Goal: Communication & Community: Answer question/provide support

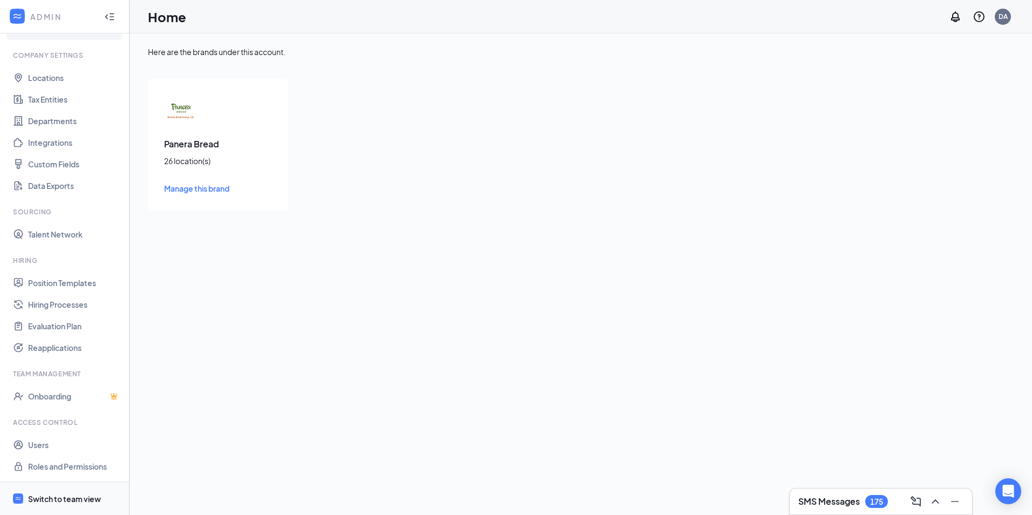
click at [89, 495] on div "Switch to team view" at bounding box center [64, 498] width 73 height 11
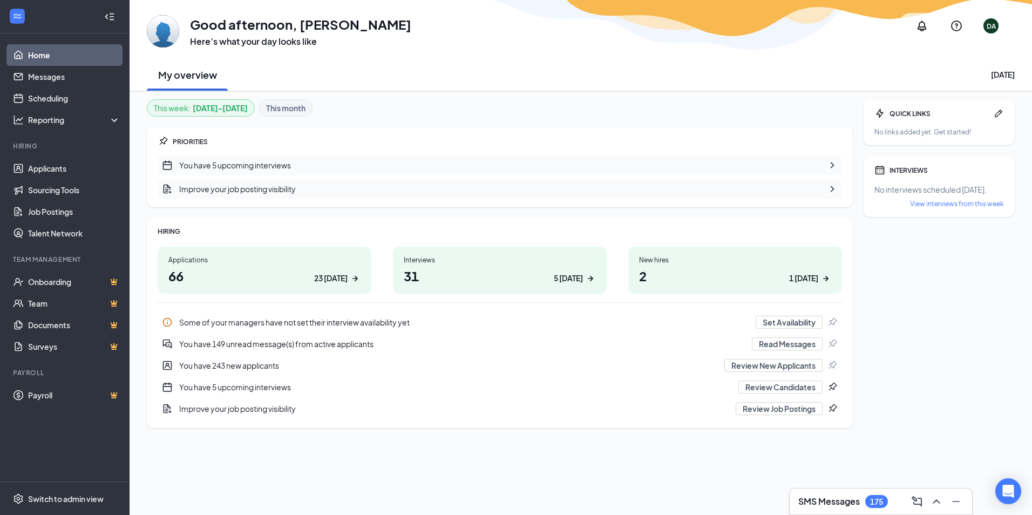
click at [925, 26] on icon "Notifications" at bounding box center [921, 26] width 9 height 11
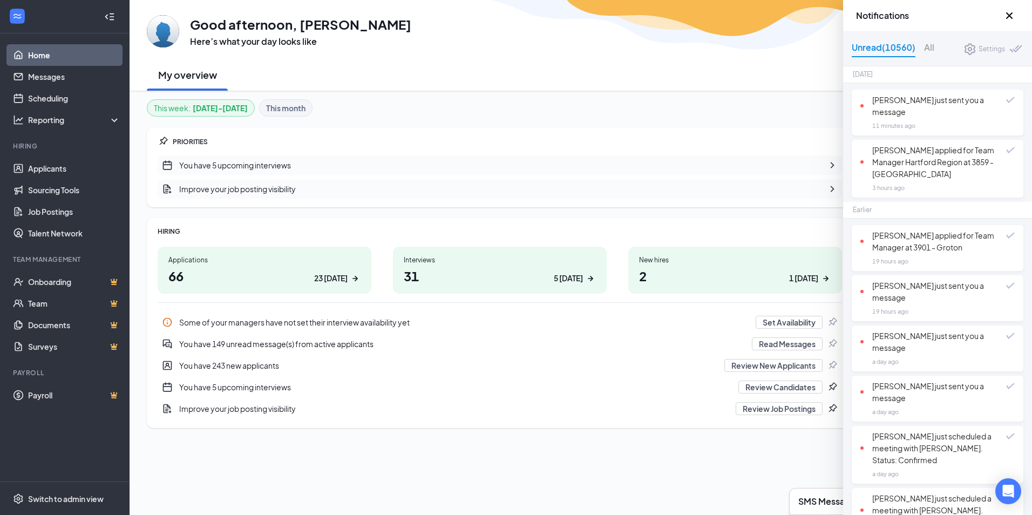
click at [676, 50] on div "GA Good afternoon, Dylan Avery Here’s what your day looks like DA My overview W…" at bounding box center [581, 45] width 902 height 91
click at [1013, 13] on icon "Cross" at bounding box center [1009, 15] width 13 height 13
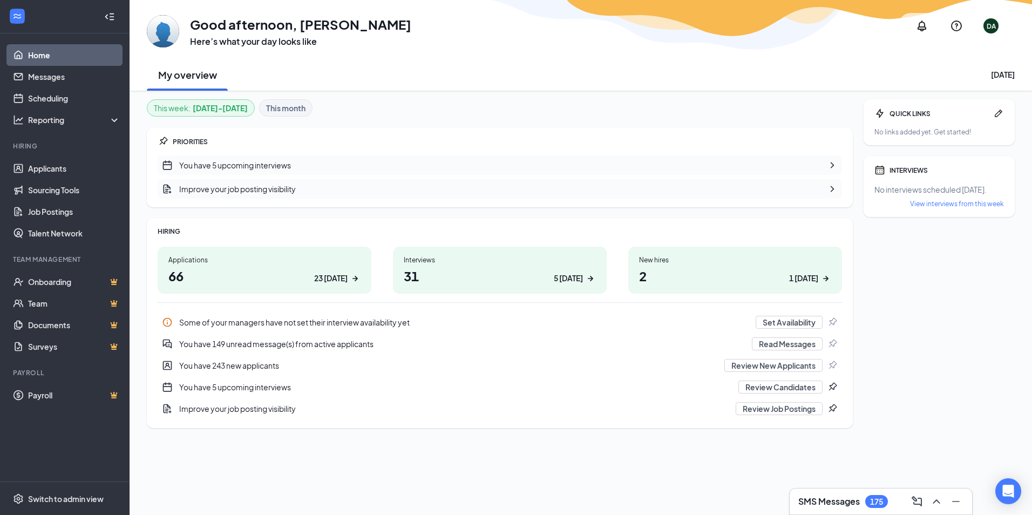
click at [509, 25] on div "GA Good afternoon, Dylan Avery Here’s what your day looks like DA" at bounding box center [581, 25] width 868 height 43
click at [911, 321] on div "QUICK LINKS No links added yet. Get started! INTERVIEWS No interviews scheduled…" at bounding box center [938, 285] width 151 height 372
click at [50, 164] on link "Applicants" at bounding box center [74, 169] width 92 height 22
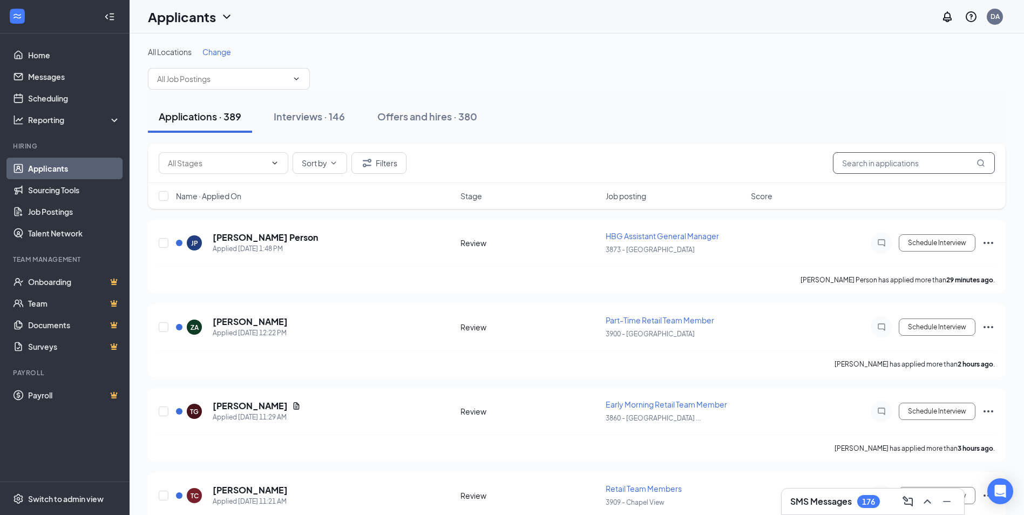
click at [921, 157] on input "text" at bounding box center [914, 163] width 162 height 22
type input "lee"
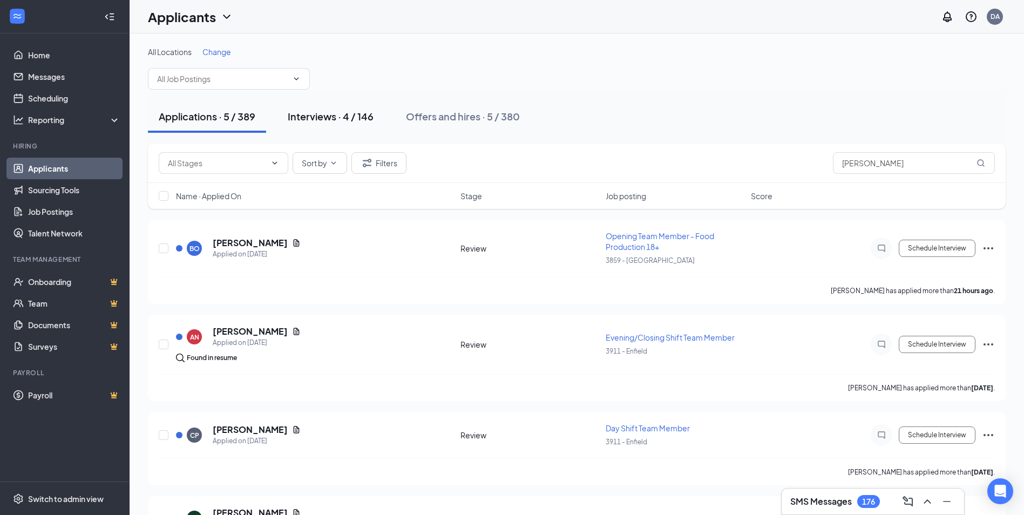
click at [336, 117] on div "Interviews · 4 / 146" at bounding box center [331, 116] width 86 height 13
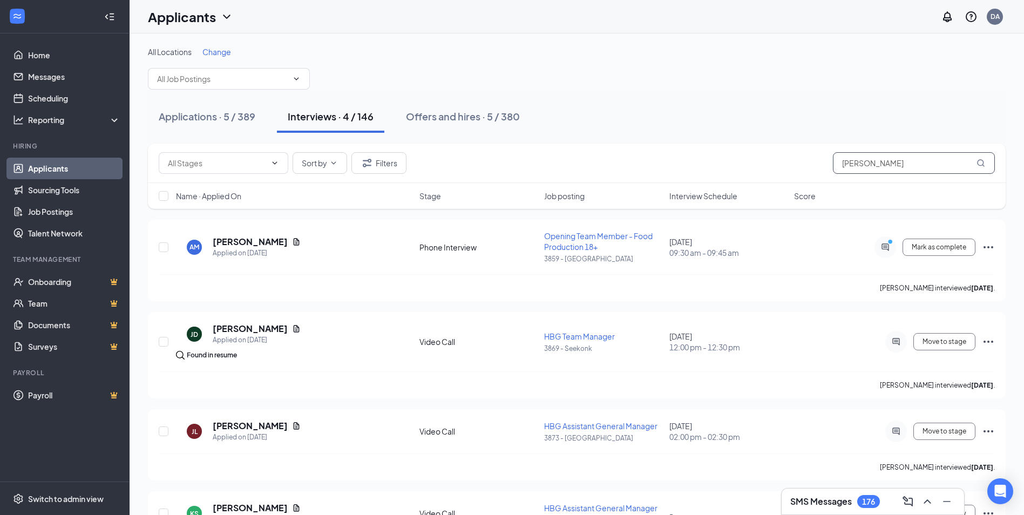
drag, startPoint x: 874, startPoint y: 161, endPoint x: 794, endPoint y: 158, distance: 80.5
click at [794, 158] on div "Sort by Filters lee" at bounding box center [577, 163] width 836 height 22
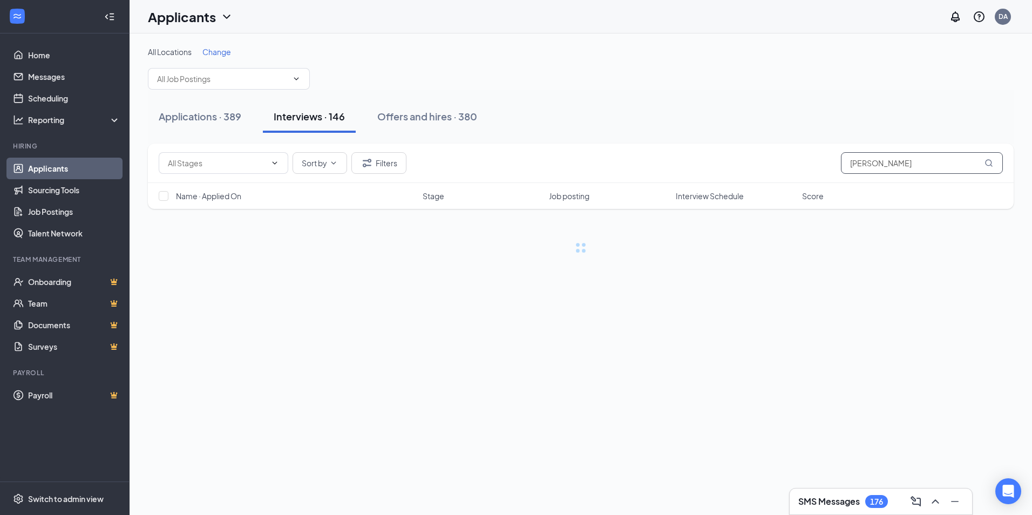
type input "eric"
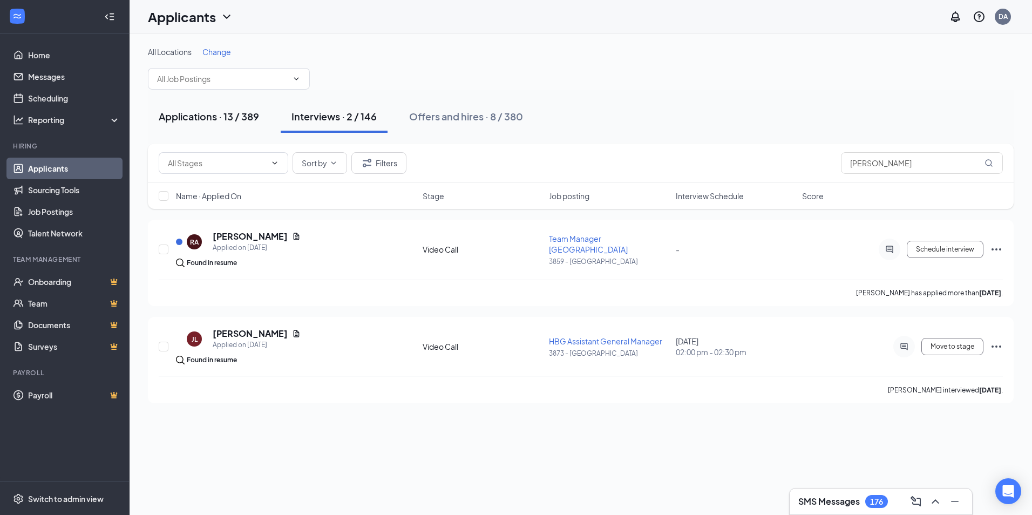
click at [253, 113] on div "Applications · 13 / 389" at bounding box center [209, 116] width 100 height 13
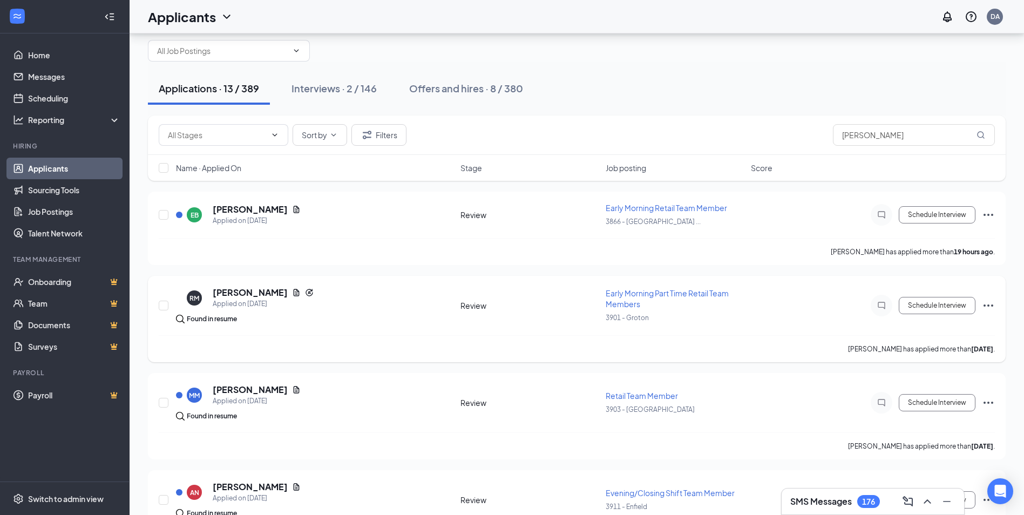
scroll to position [54, 0]
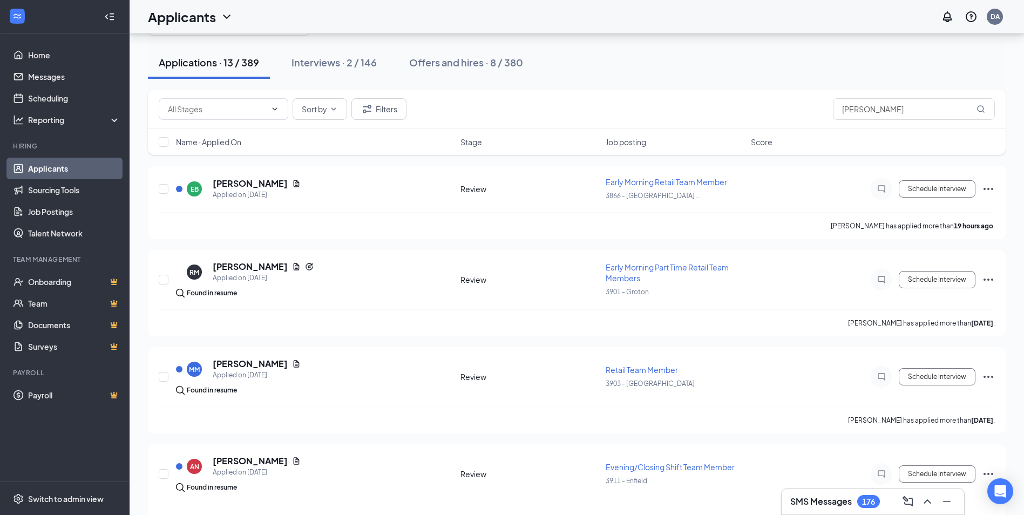
click at [941, 67] on div "Applications · 13 / 389 Interviews · 2 / 146 Offers and hires · 8 / 380" at bounding box center [577, 62] width 858 height 32
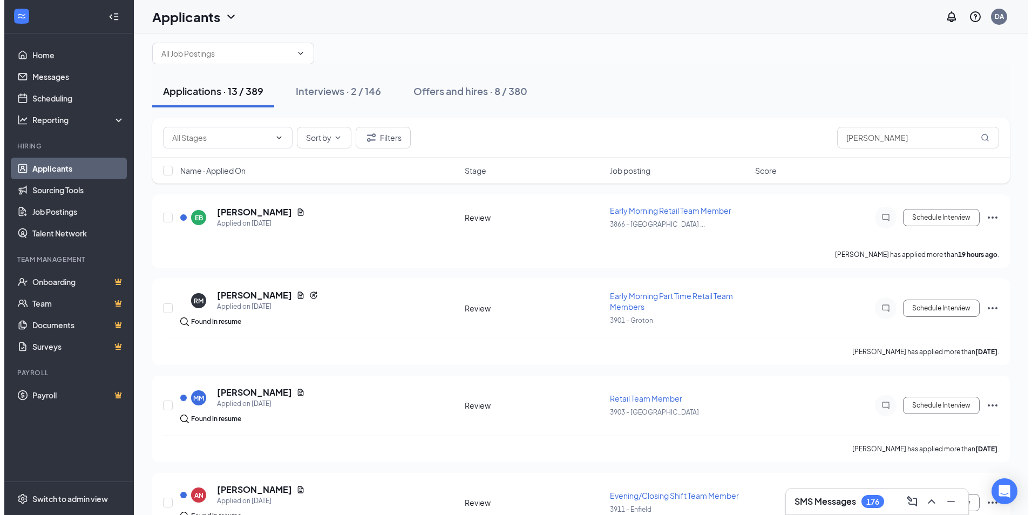
scroll to position [0, 0]
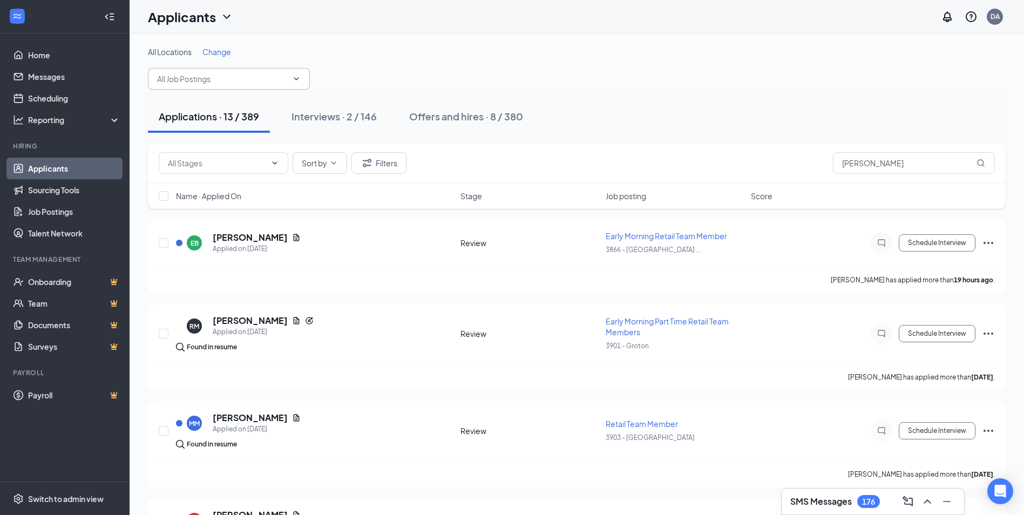
click at [238, 75] on input "text" at bounding box center [222, 79] width 131 height 12
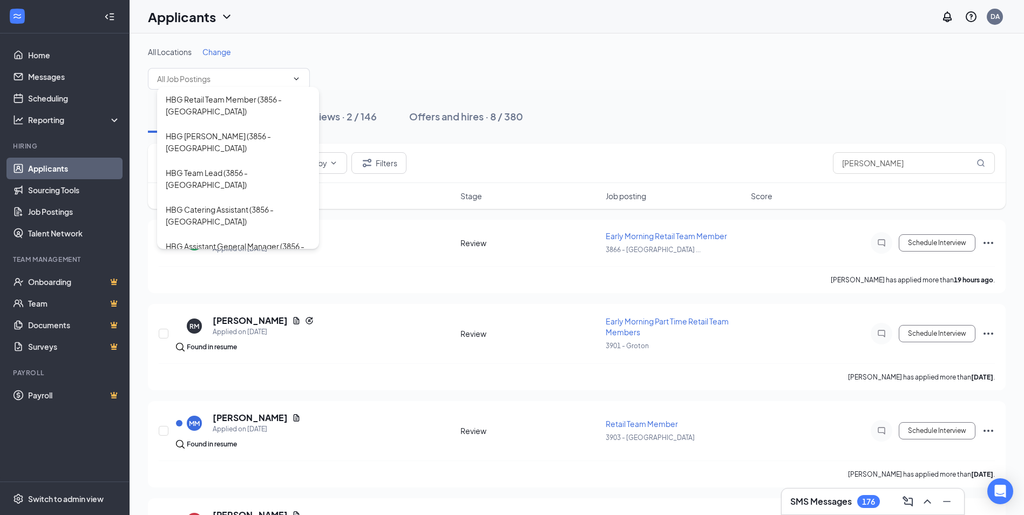
click at [217, 50] on span "Change" at bounding box center [216, 52] width 29 height 10
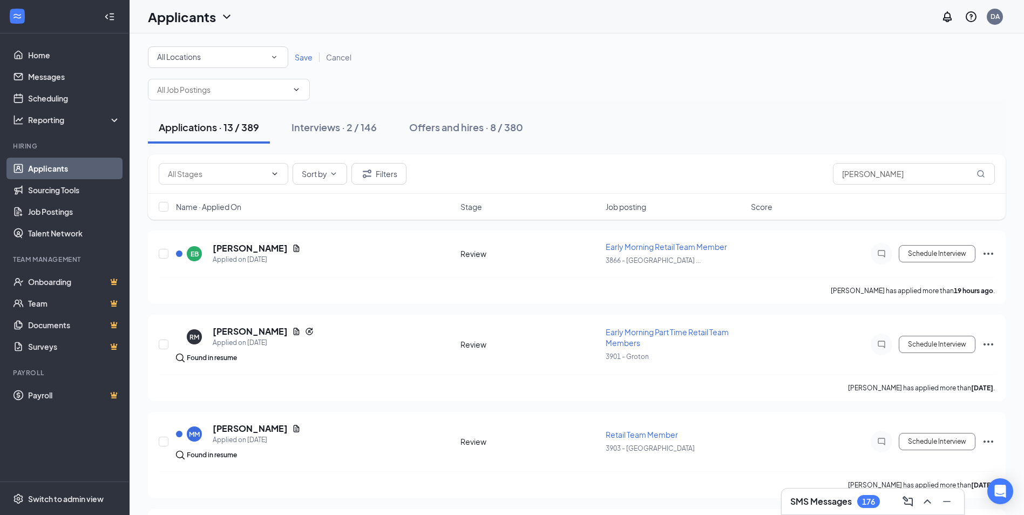
click at [249, 53] on div "All Locations" at bounding box center [218, 57] width 122 height 13
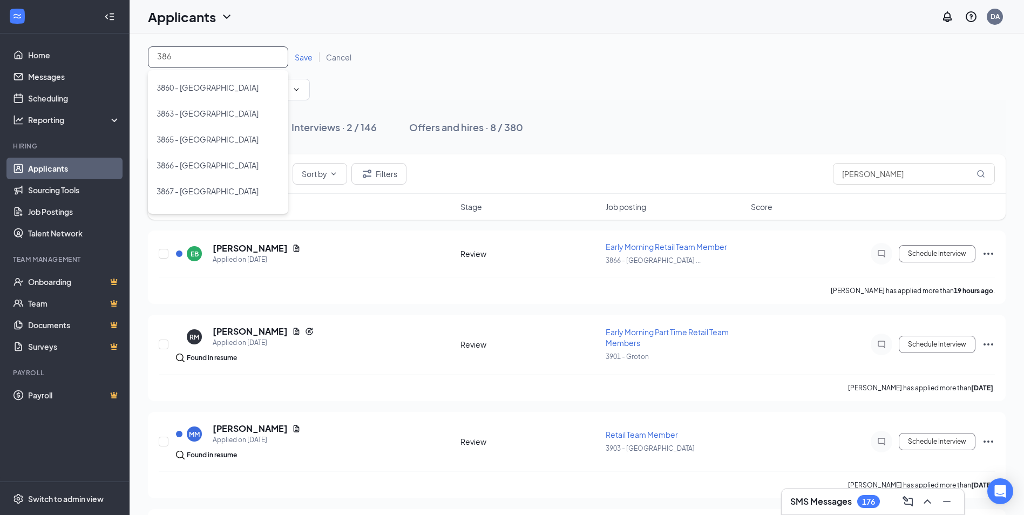
type input "3869"
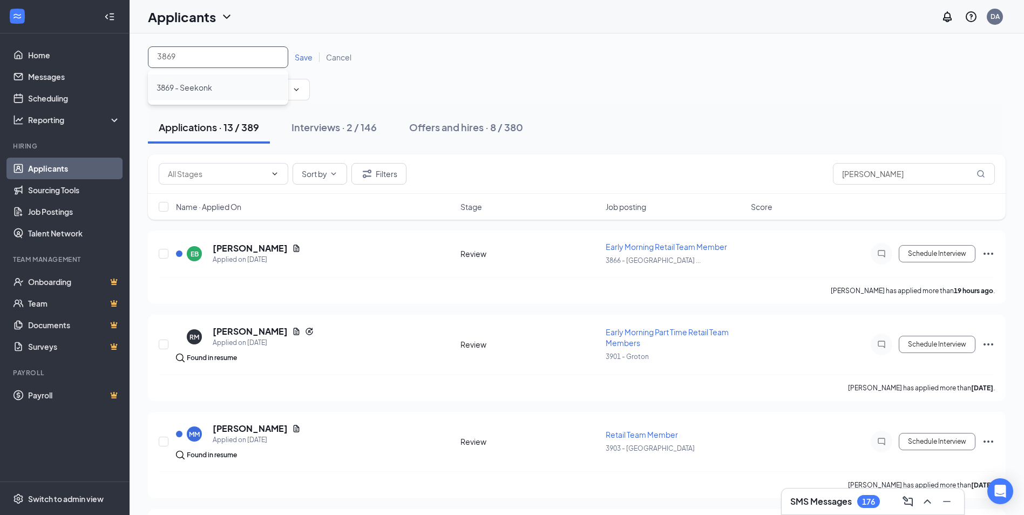
click at [225, 93] on div "3869 - Seekonk" at bounding box center [218, 87] width 123 height 13
click at [297, 58] on span "Save" at bounding box center [304, 57] width 18 height 10
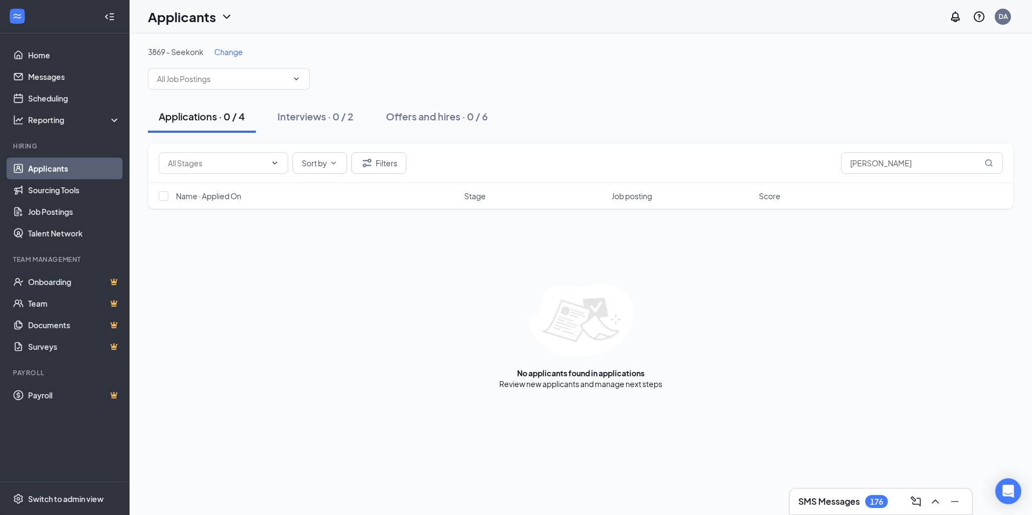
click at [892, 97] on div "Applications · 0 / 4 Interviews · 0 / 2 Offers and hires · 0 / 6" at bounding box center [581, 117] width 866 height 54
click at [230, 51] on span "Change" at bounding box center [228, 52] width 29 height 10
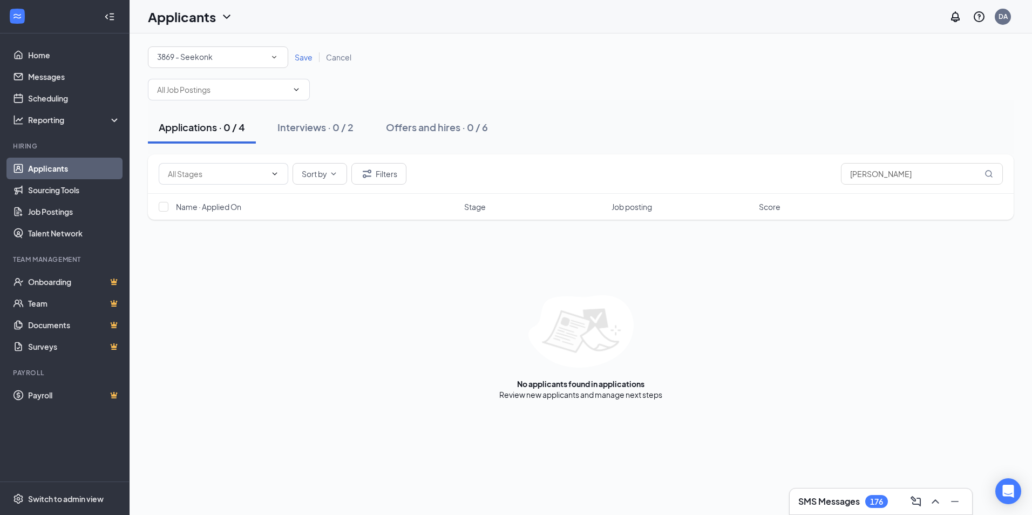
click at [230, 57] on div "3869 - Seekonk" at bounding box center [218, 57] width 122 height 13
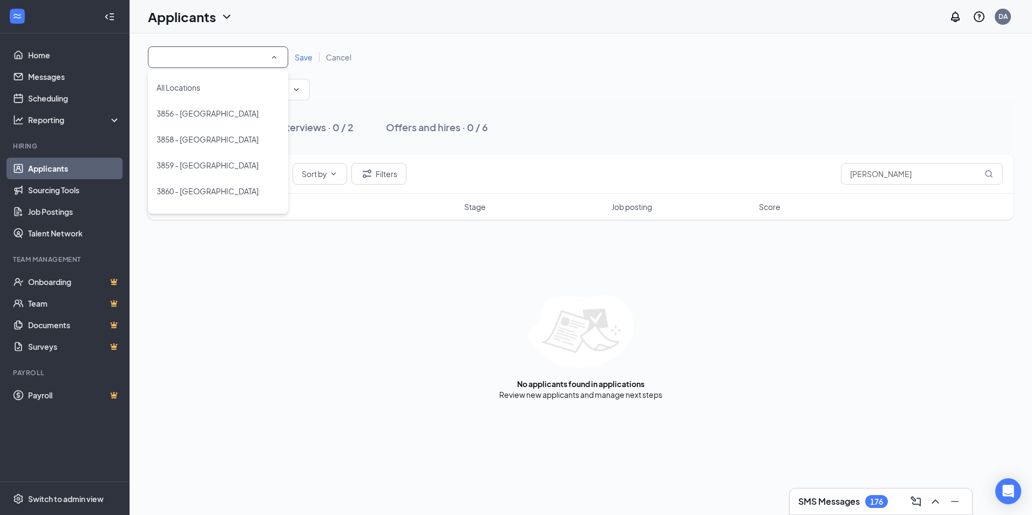
scroll to position [150, 0]
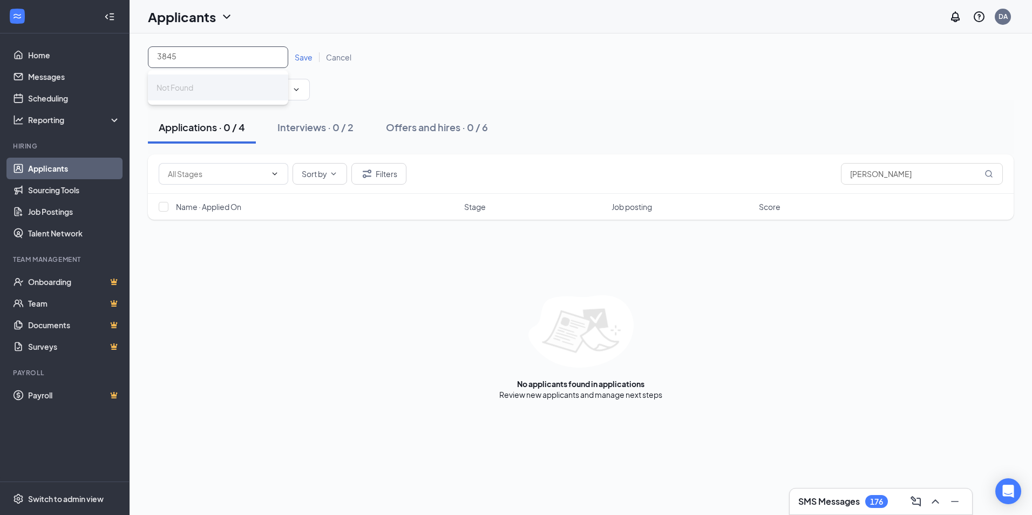
click at [219, 60] on input "3845" at bounding box center [218, 56] width 122 height 11
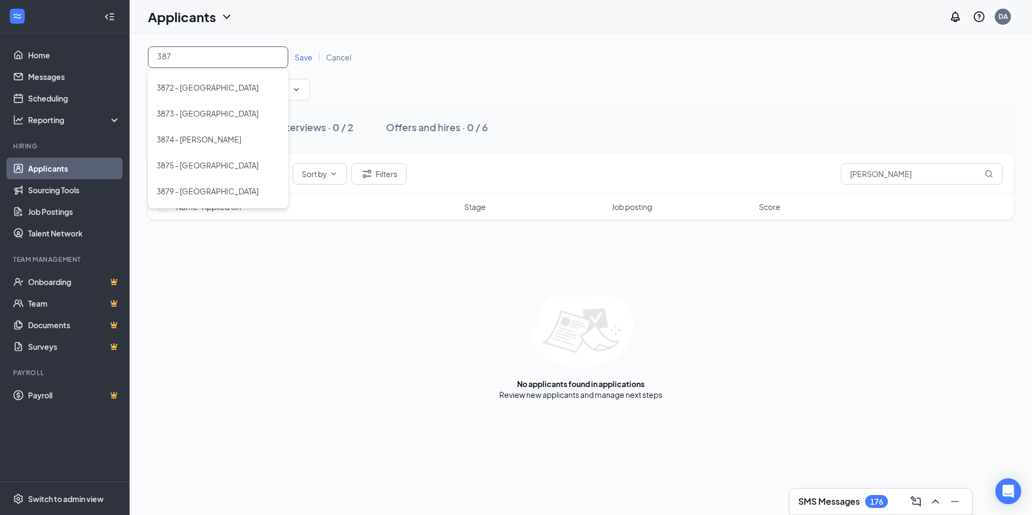
type input "3874"
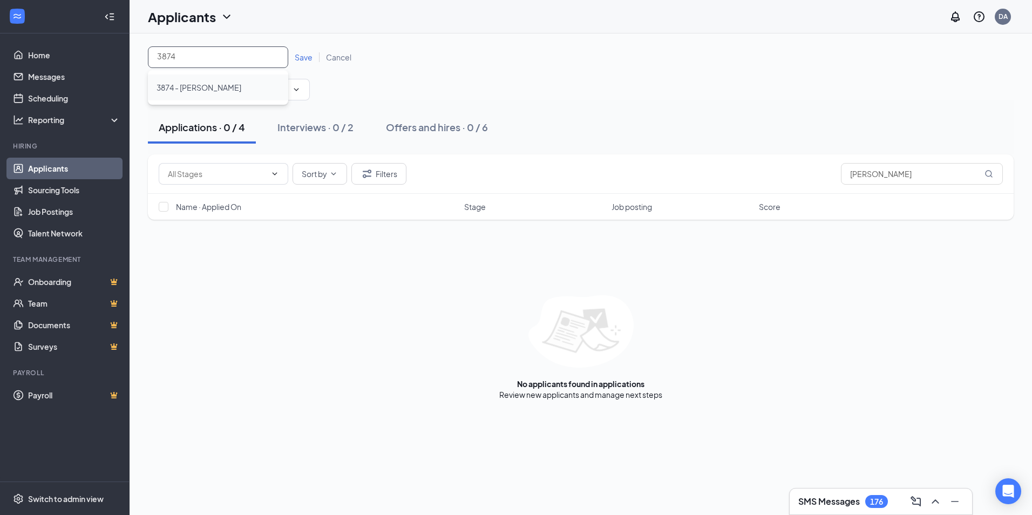
click at [248, 92] on div "3874 - Wakefield" at bounding box center [218, 87] width 123 height 13
click at [305, 62] on span "Save" at bounding box center [304, 57] width 18 height 10
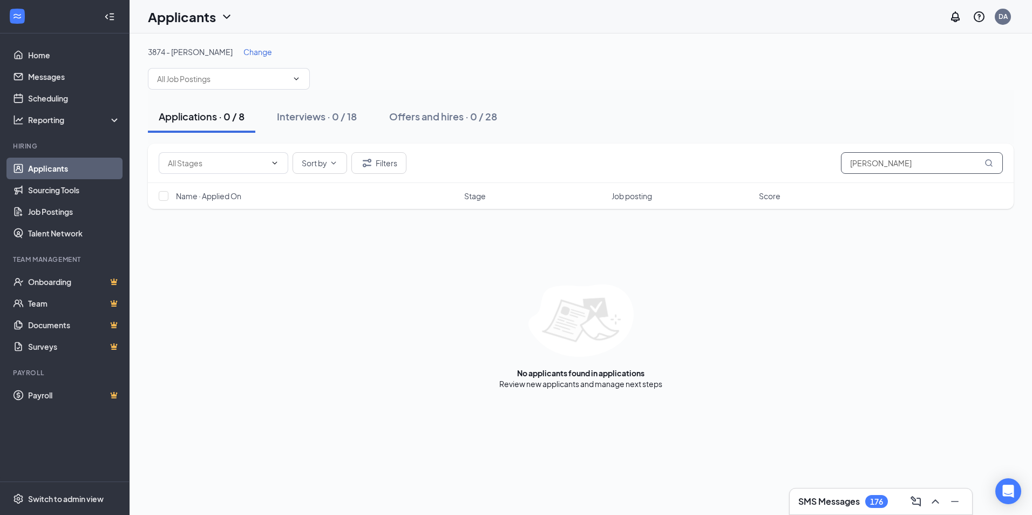
drag, startPoint x: 866, startPoint y: 167, endPoint x: 770, endPoint y: 160, distance: 96.9
click at [769, 164] on div "Sort by Filters eric" at bounding box center [581, 163] width 844 height 22
type input "lee"
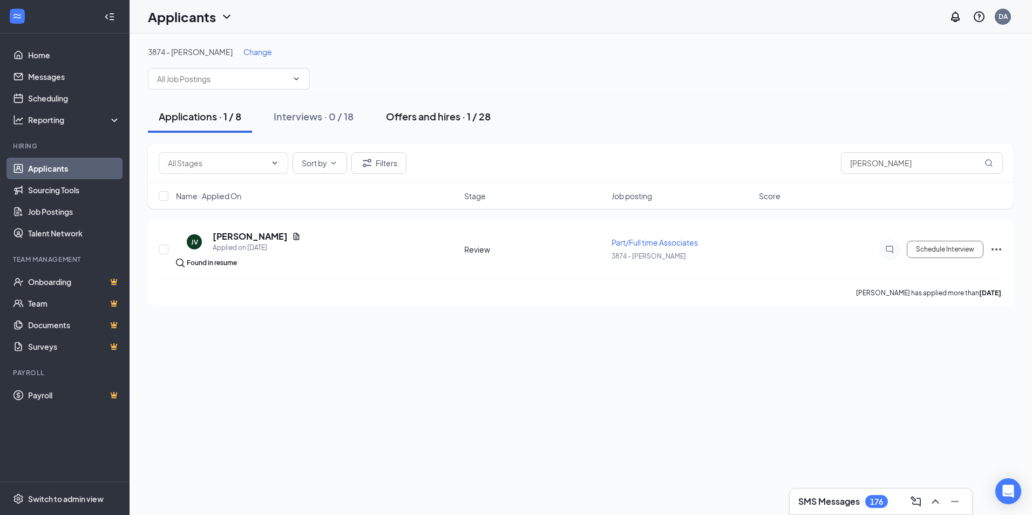
click at [486, 113] on div "Offers and hires · 1 / 28" at bounding box center [438, 116] width 105 height 13
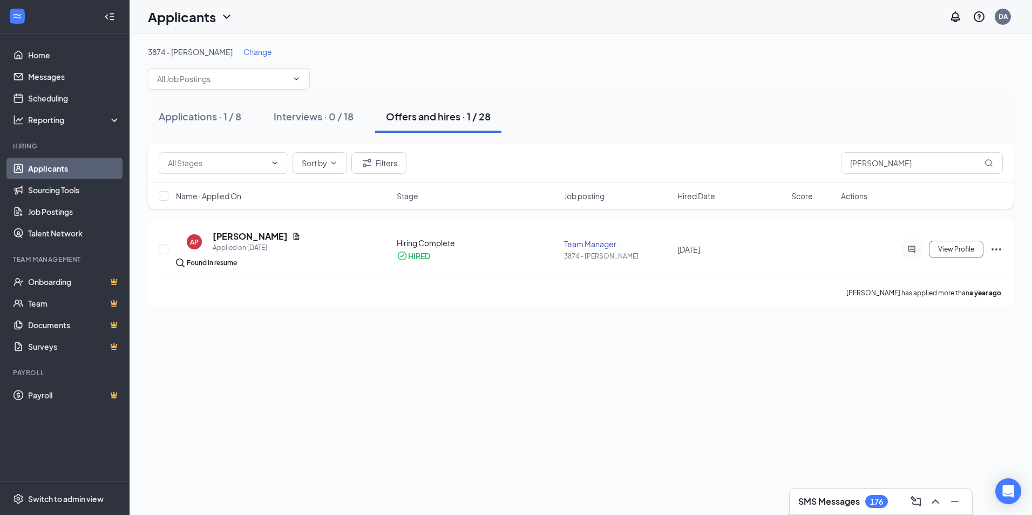
click at [688, 99] on div "Applications · 1 / 8 Interviews · 0 / 18 Offers and hires · 1 / 28" at bounding box center [581, 117] width 866 height 54
click at [45, 49] on link "Home" at bounding box center [74, 55] width 92 height 22
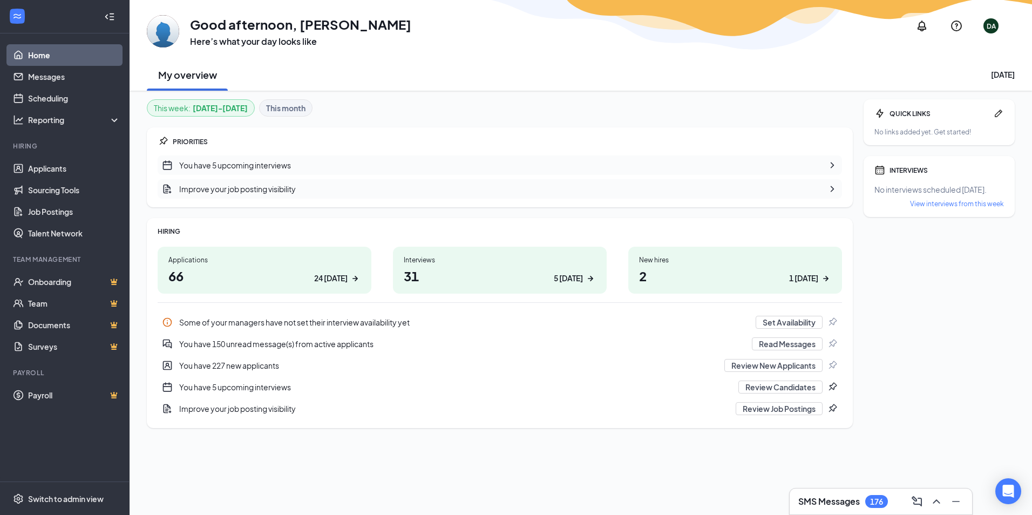
click at [913, 21] on div at bounding box center [922, 26] width 26 height 26
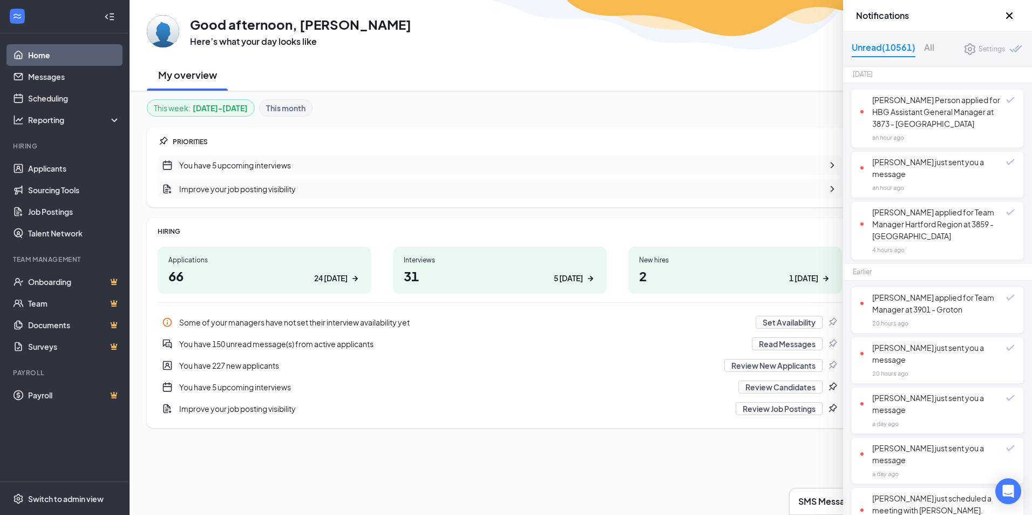
click at [931, 122] on div "Jarvis Person applied for HBG Assistant General Manager at 3873 - Plainville" at bounding box center [933, 112] width 146 height 36
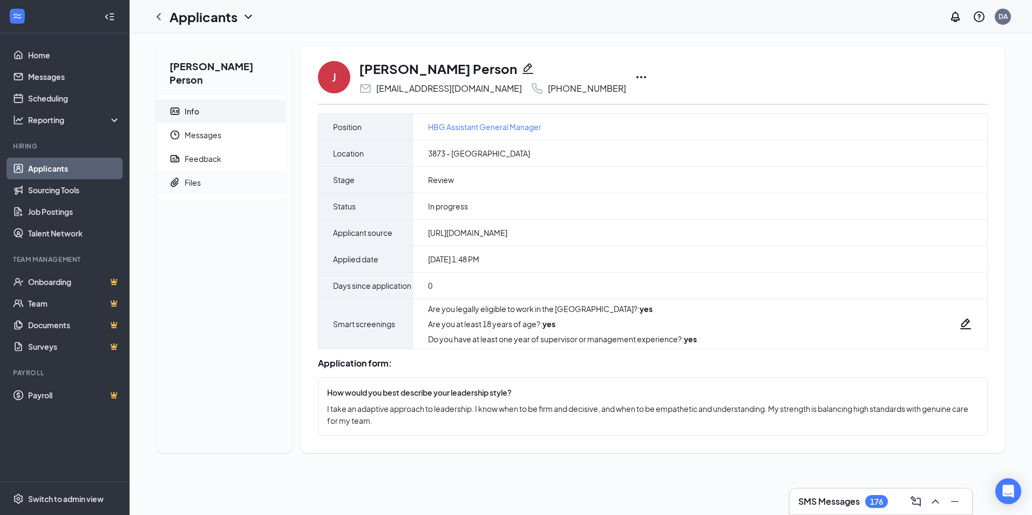
click at [213, 171] on span "Files" at bounding box center [231, 183] width 93 height 24
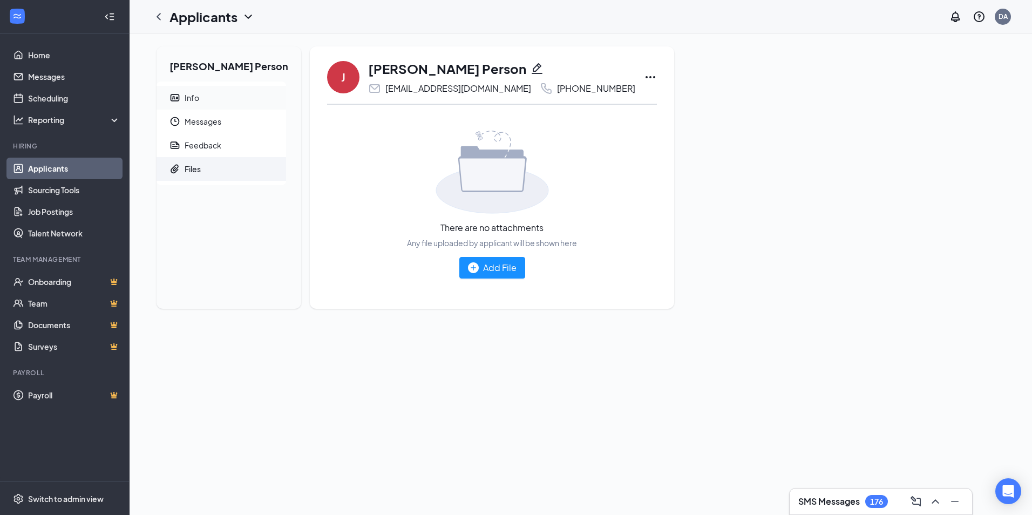
click at [204, 94] on span "Info" at bounding box center [231, 98] width 93 height 24
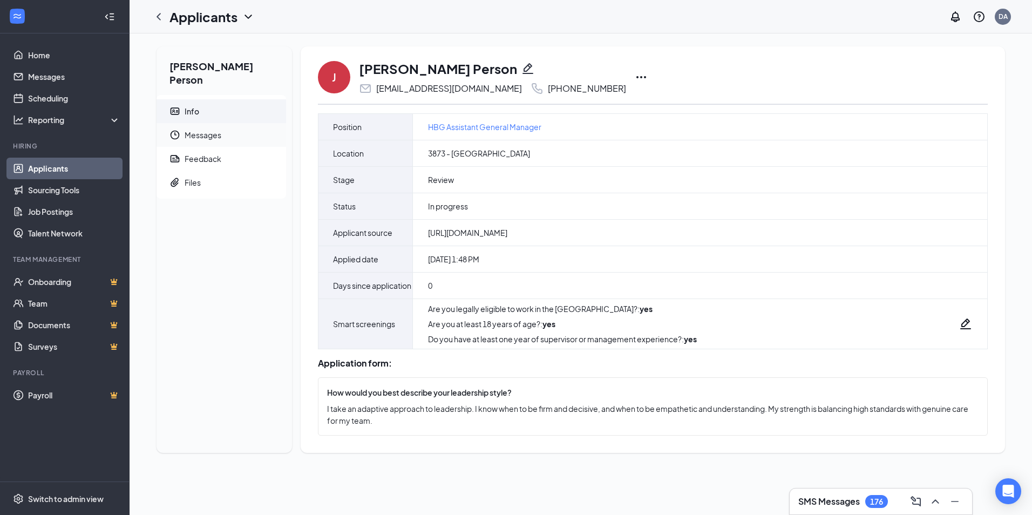
click at [205, 123] on span "Messages" at bounding box center [231, 135] width 93 height 24
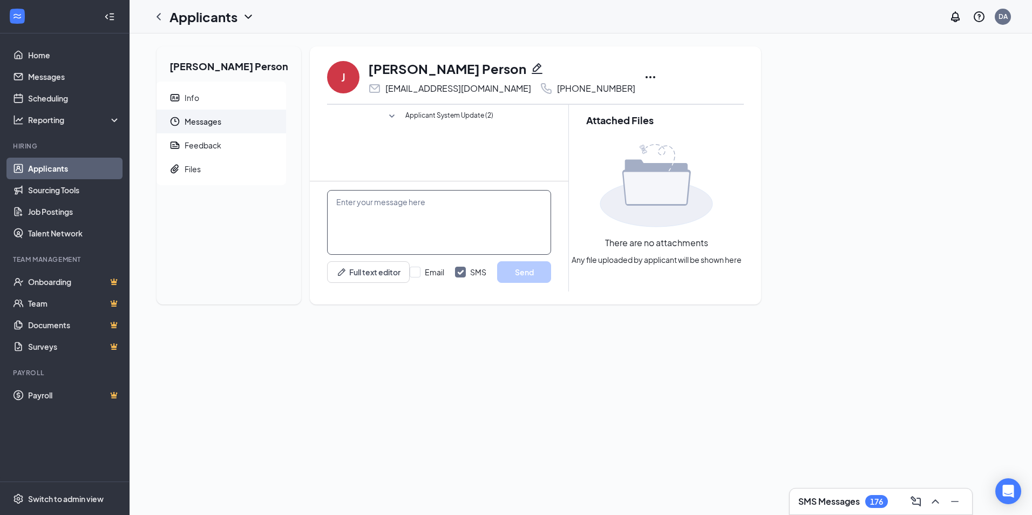
click at [417, 242] on textarea at bounding box center [439, 222] width 224 height 65
click at [50, 166] on link "Applicants" at bounding box center [74, 169] width 92 height 22
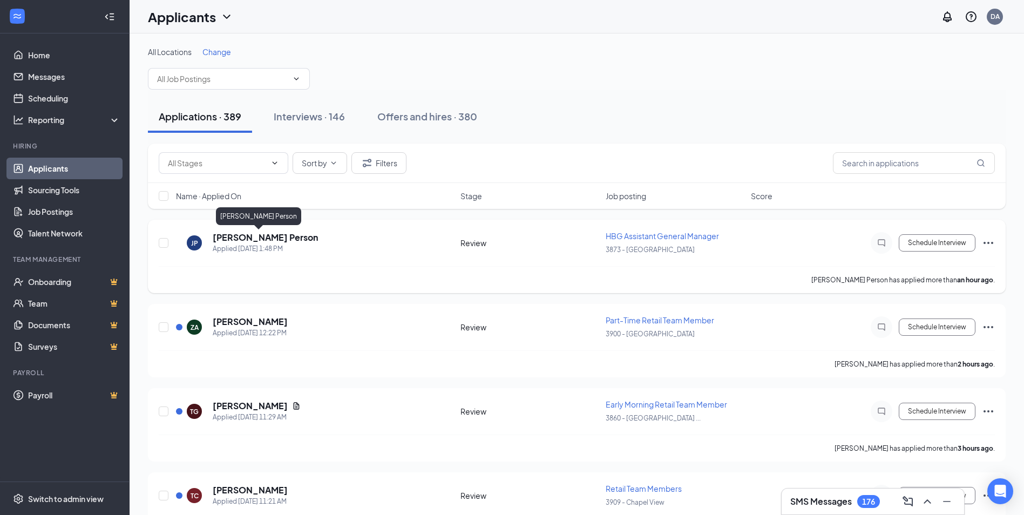
click at [244, 239] on h5 "Jarvis Person" at bounding box center [265, 238] width 105 height 12
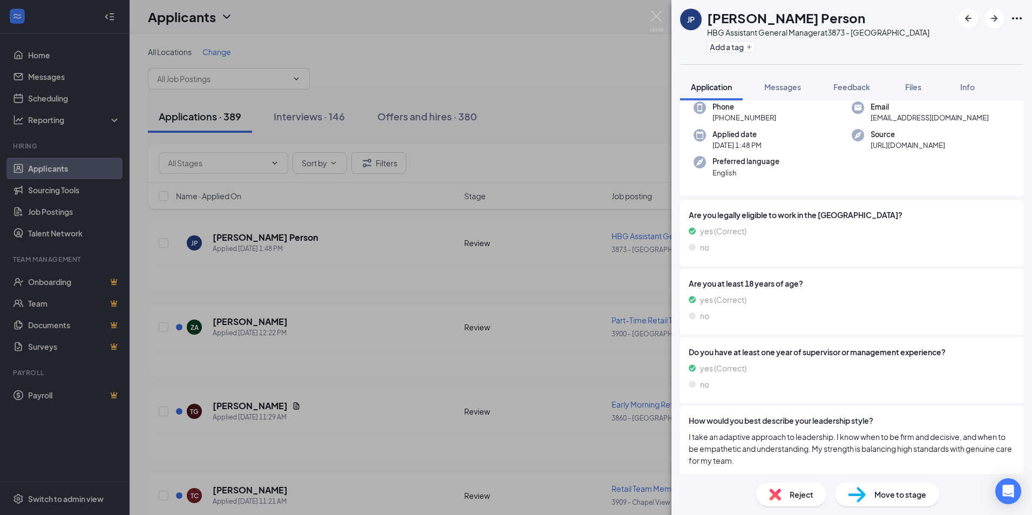
scroll to position [60, 0]
click at [793, 87] on span "Messages" at bounding box center [782, 87] width 37 height 10
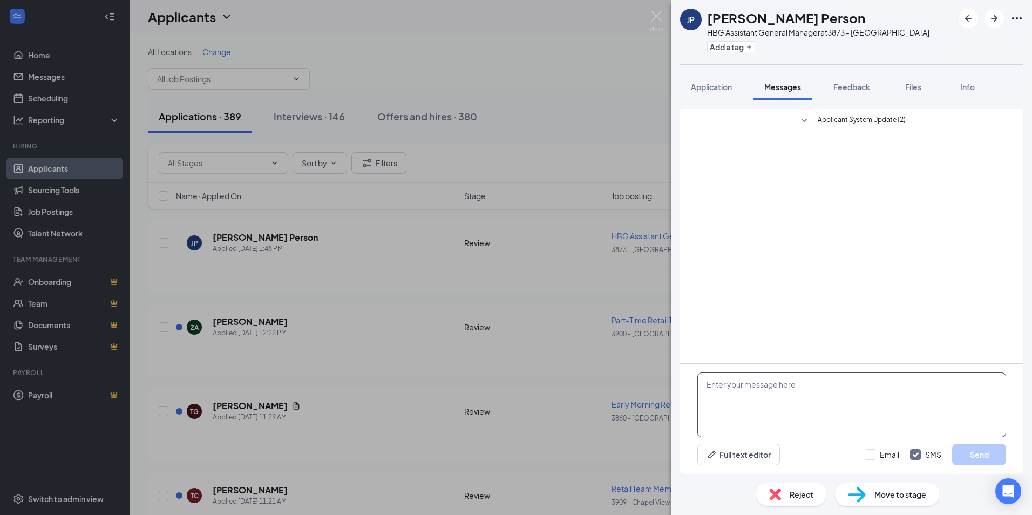
click at [746, 393] on textarea at bounding box center [851, 404] width 309 height 65
type textarea "Hi JR"
click at [747, 390] on textarea "Hi JR" at bounding box center [851, 404] width 309 height 65
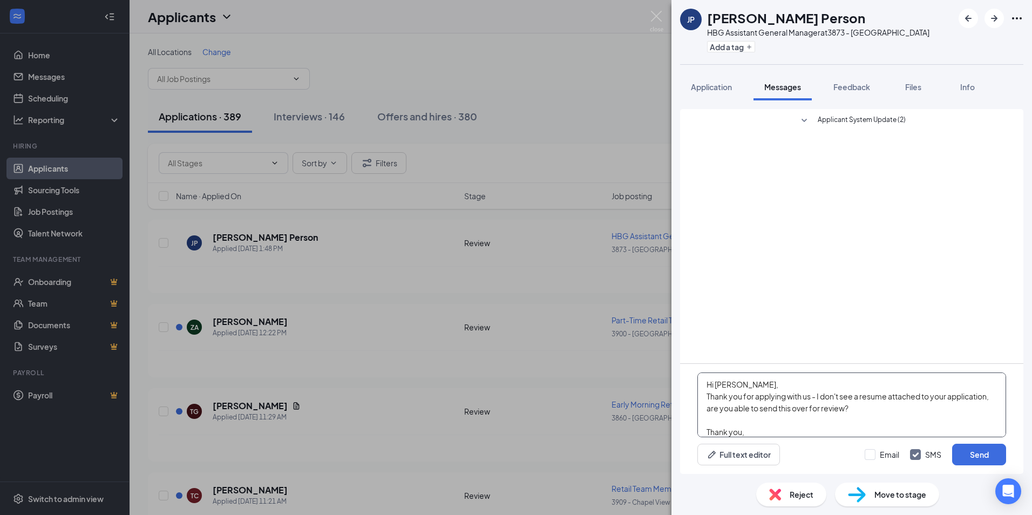
scroll to position [12, 0]
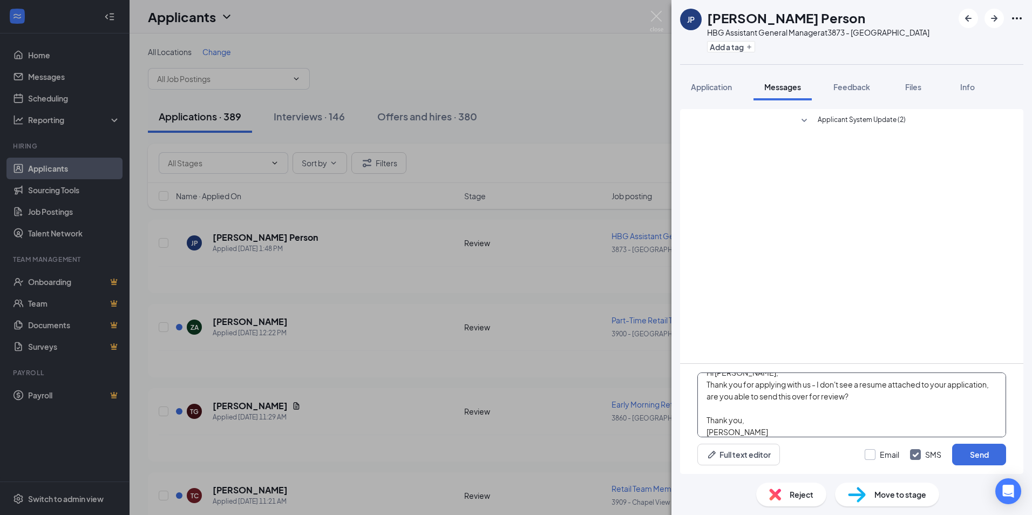
type textarea "Hi Jarvis, Thank you for applying with us - I don't see a resume attached to yo…"
click at [886, 453] on input "Email" at bounding box center [882, 454] width 35 height 11
checkbox input "true"
click at [968, 453] on button "Send" at bounding box center [979, 455] width 54 height 22
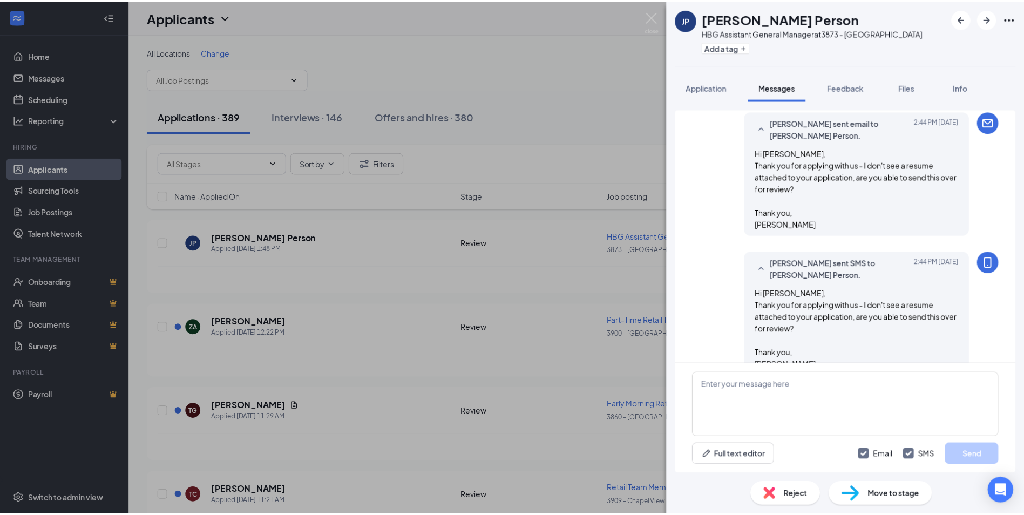
scroll to position [36, 0]
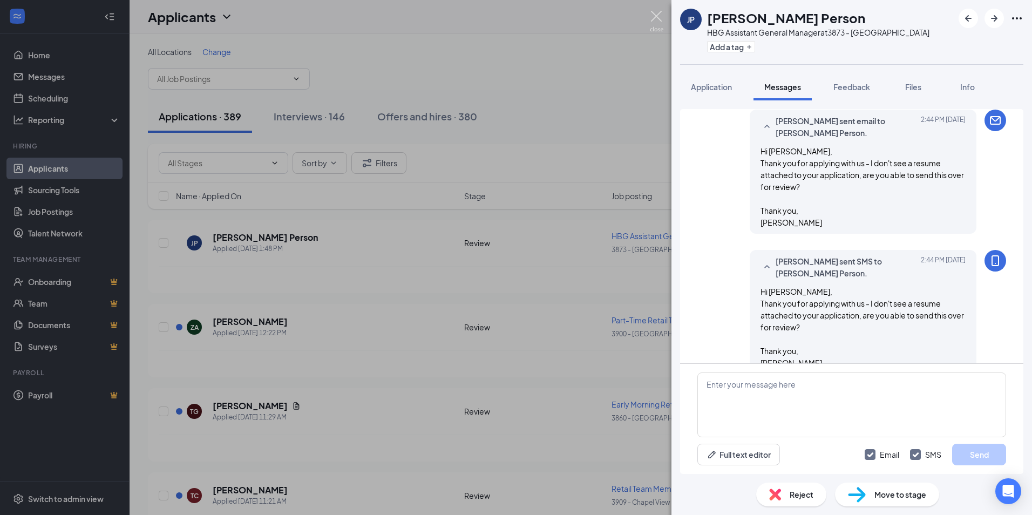
click at [656, 16] on img at bounding box center [656, 21] width 13 height 21
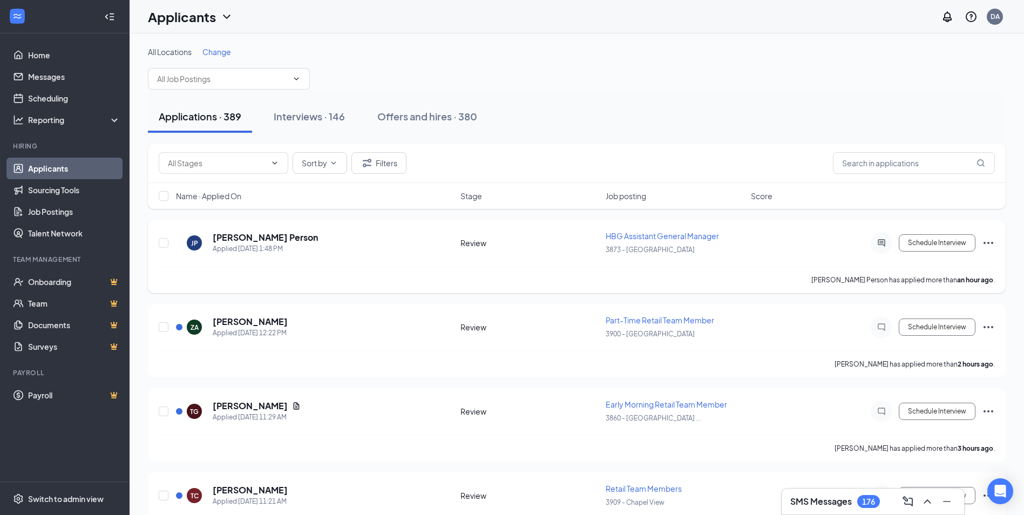
click at [991, 243] on icon "Ellipses" at bounding box center [988, 243] width 10 height 2
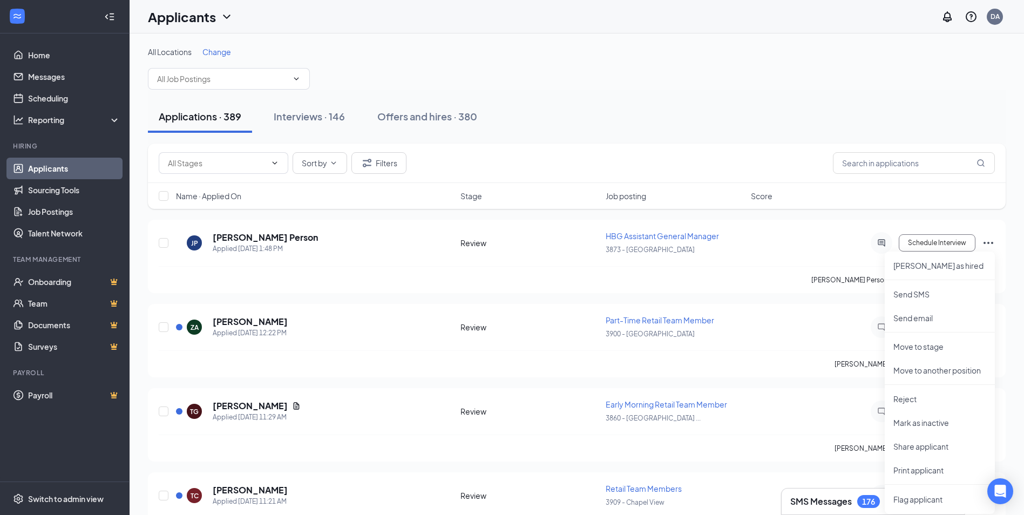
click at [696, 119] on div "Applications · 389 Interviews · 146 Offers and hires · 380" at bounding box center [577, 116] width 858 height 32
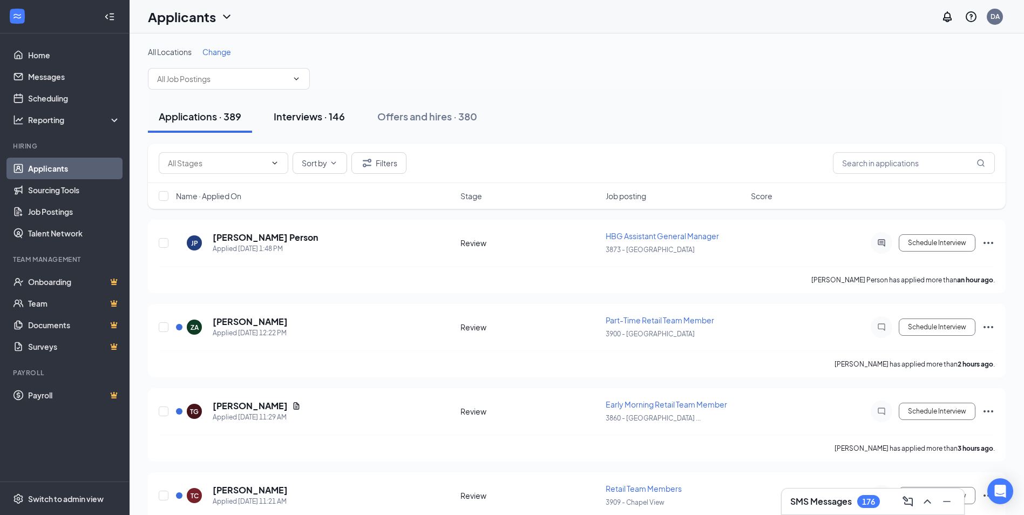
click at [306, 112] on div "Interviews · 146" at bounding box center [309, 116] width 71 height 13
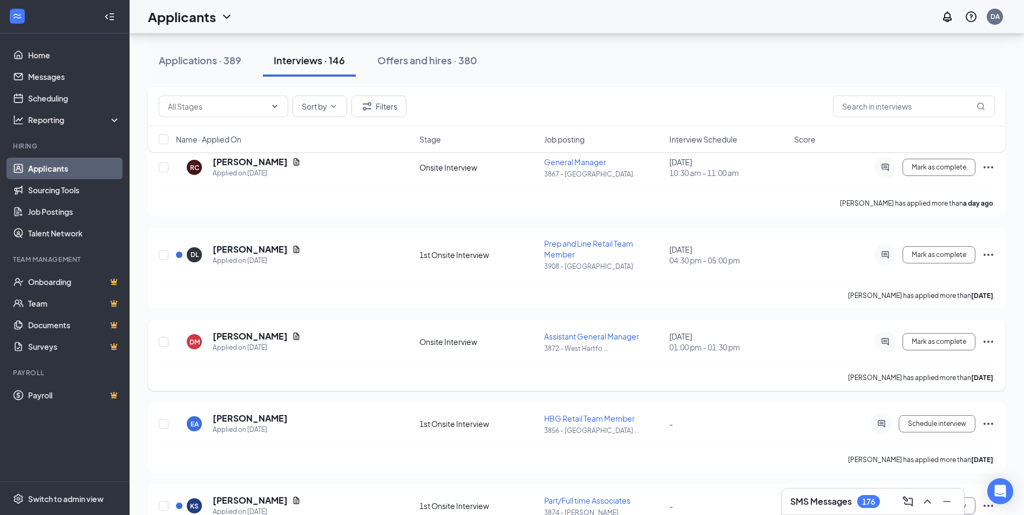
scroll to position [432, 0]
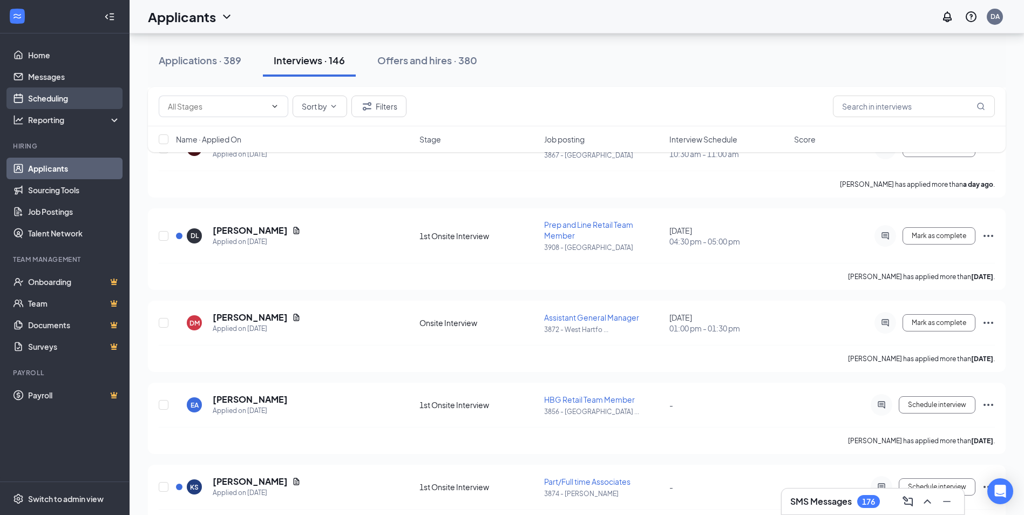
click at [61, 96] on link "Scheduling" at bounding box center [74, 98] width 92 height 22
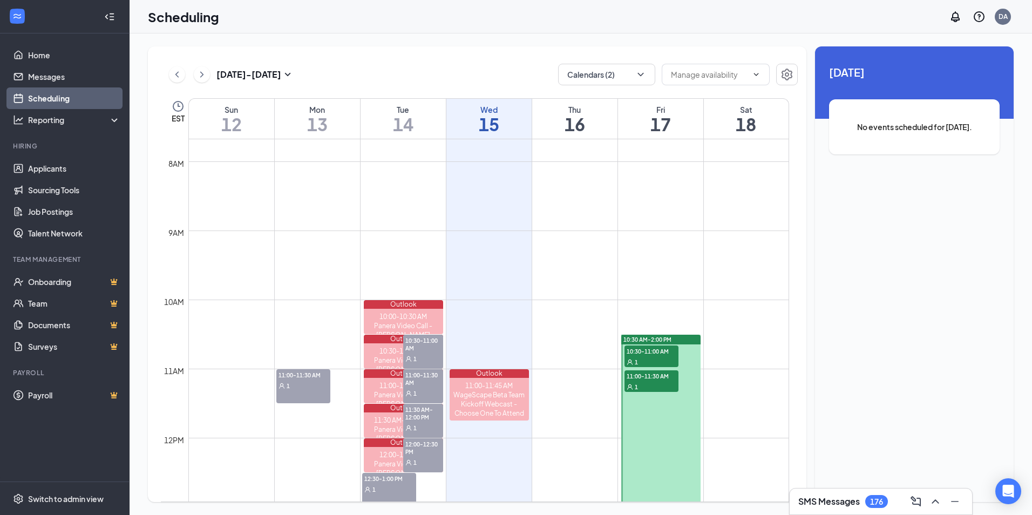
scroll to position [584, 0]
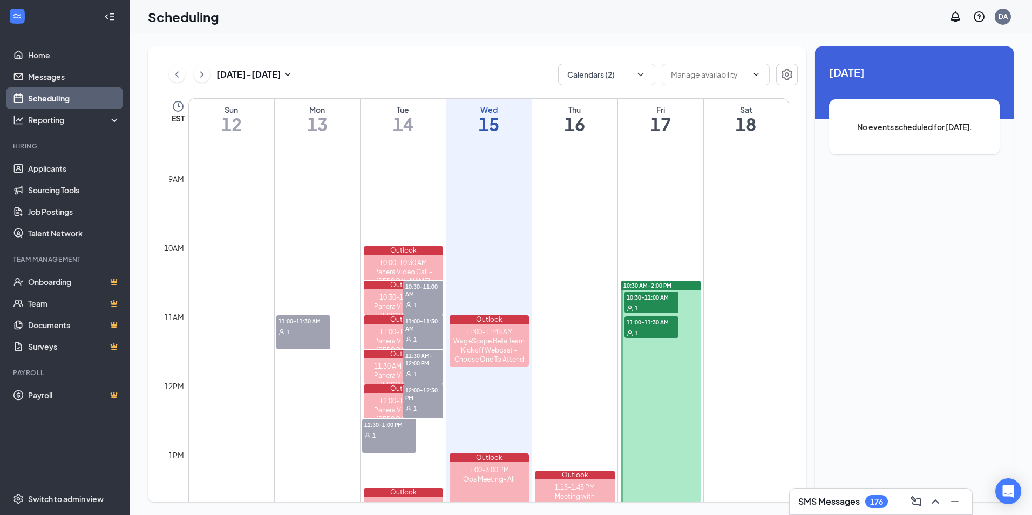
click at [652, 318] on span "11:00-11:30 AM" at bounding box center [651, 321] width 54 height 11
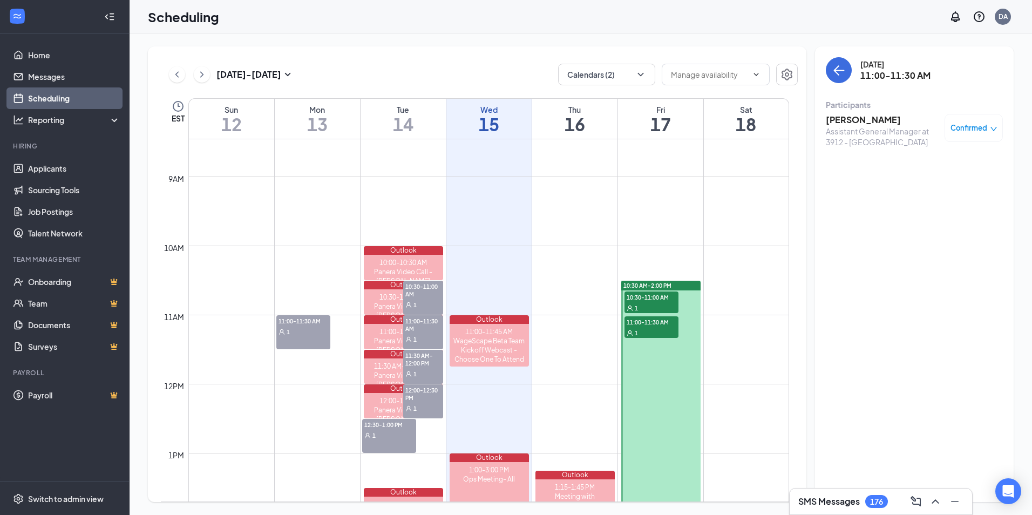
click at [651, 301] on span "10:30-11:00 AM" at bounding box center [651, 296] width 54 height 11
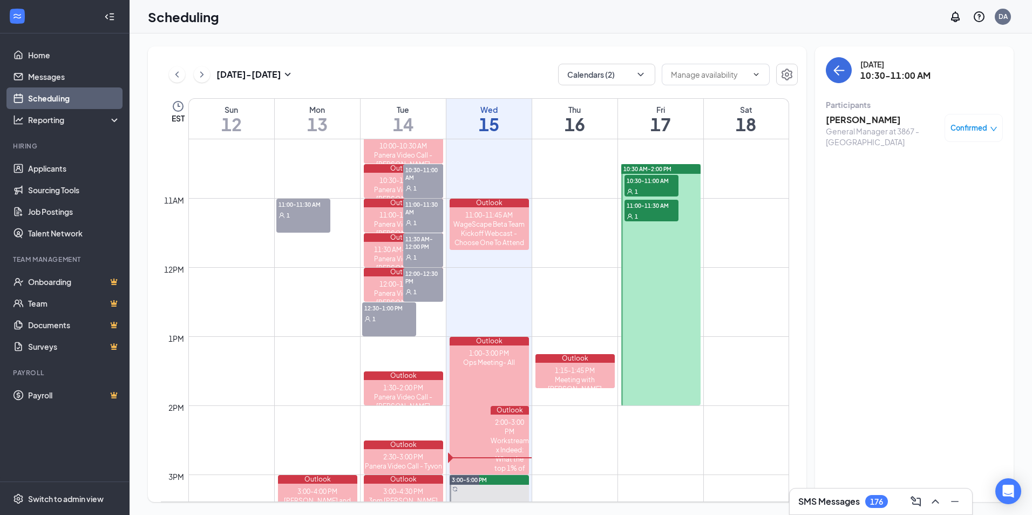
scroll to position [530, 0]
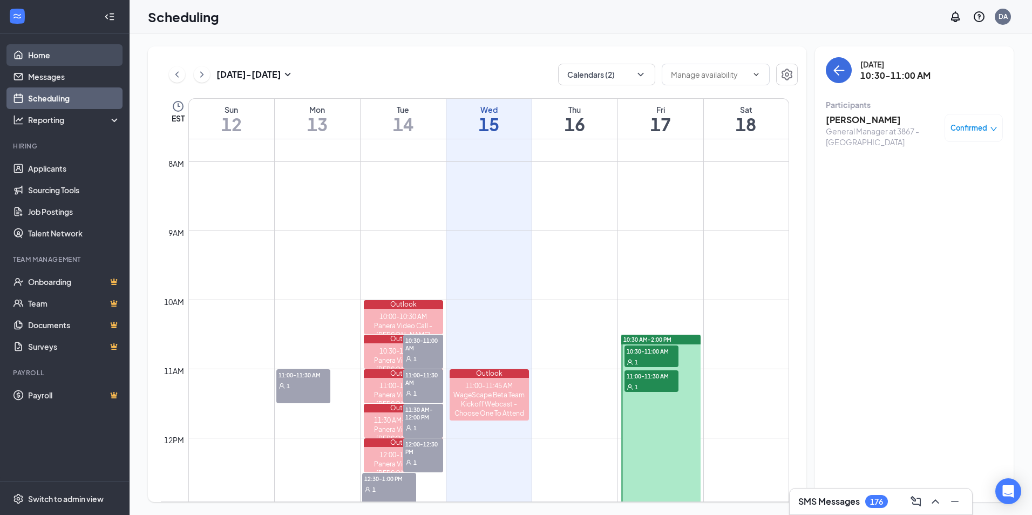
click at [83, 62] on link "Home" at bounding box center [74, 55] width 92 height 22
